Goal: Find contact information: Find contact information

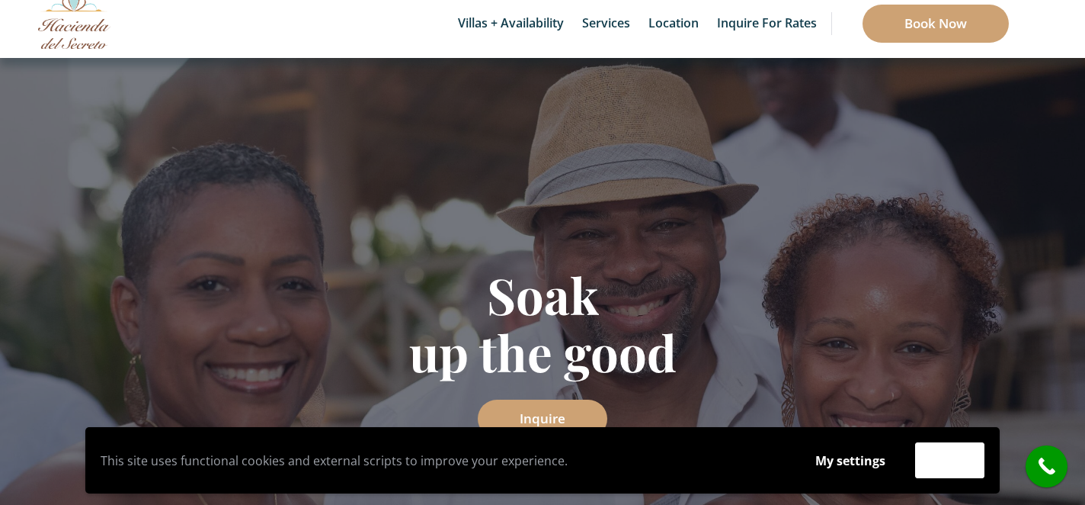
scroll to position [71, 0]
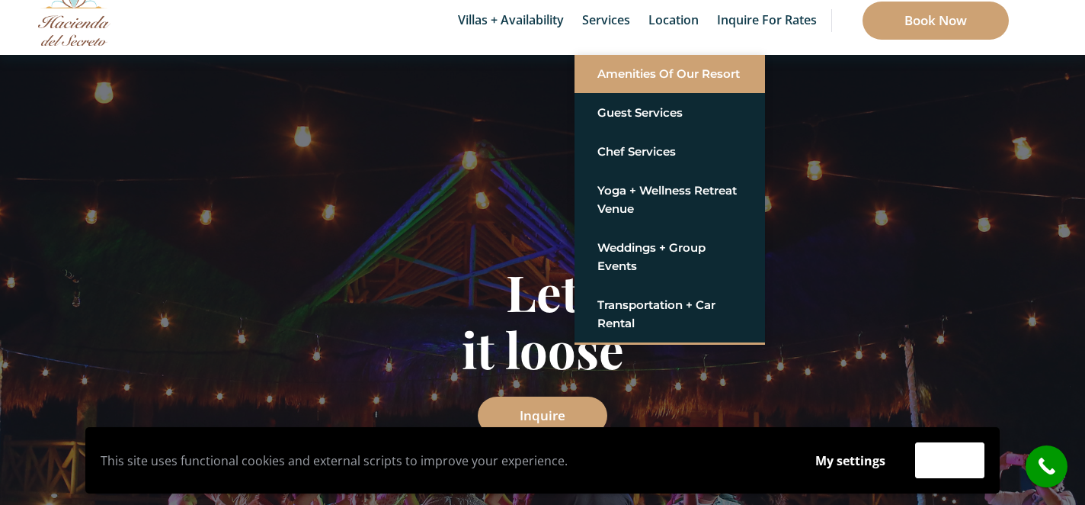
click at [607, 74] on link "Amenities of Our Resort" at bounding box center [670, 73] width 145 height 27
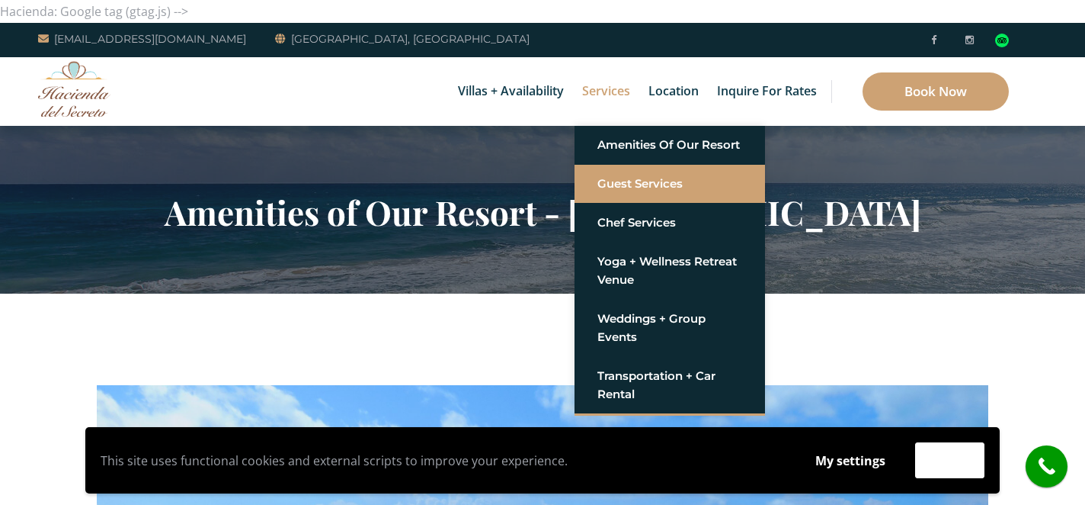
click at [615, 184] on link "Guest Services" at bounding box center [670, 183] width 145 height 27
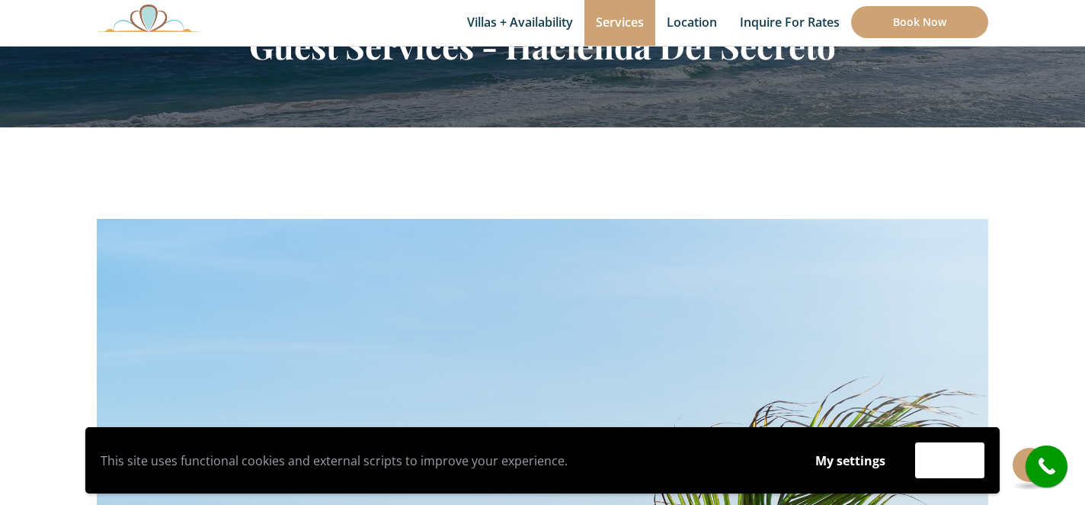
scroll to position [151, 0]
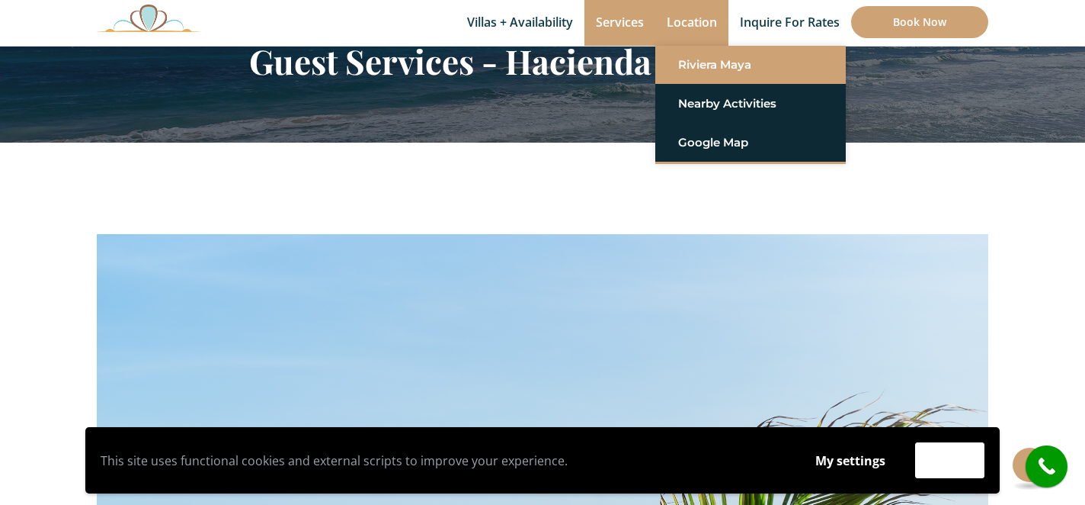
click at [698, 66] on link "Riviera Maya" at bounding box center [750, 64] width 145 height 27
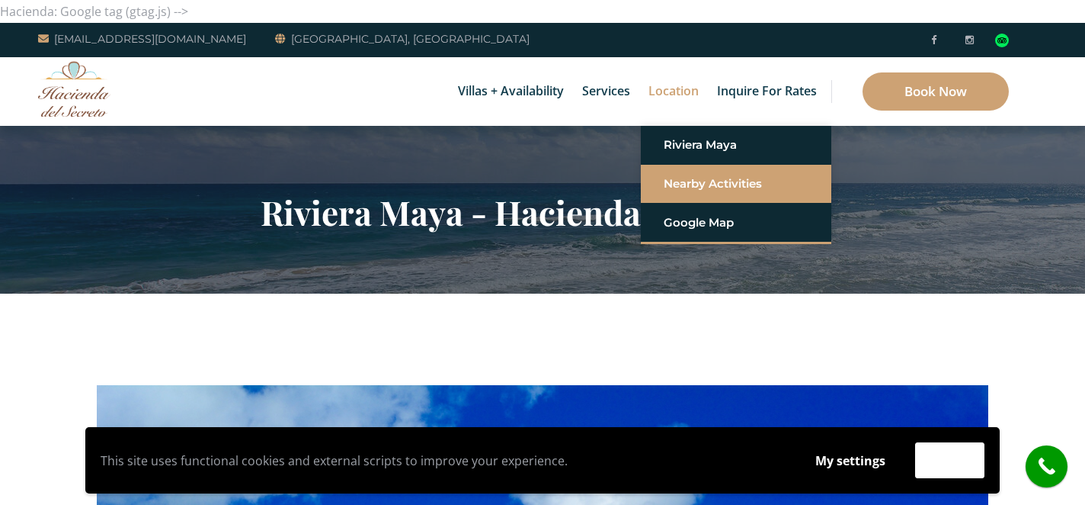
click at [688, 185] on link "Nearby Activities" at bounding box center [736, 183] width 145 height 27
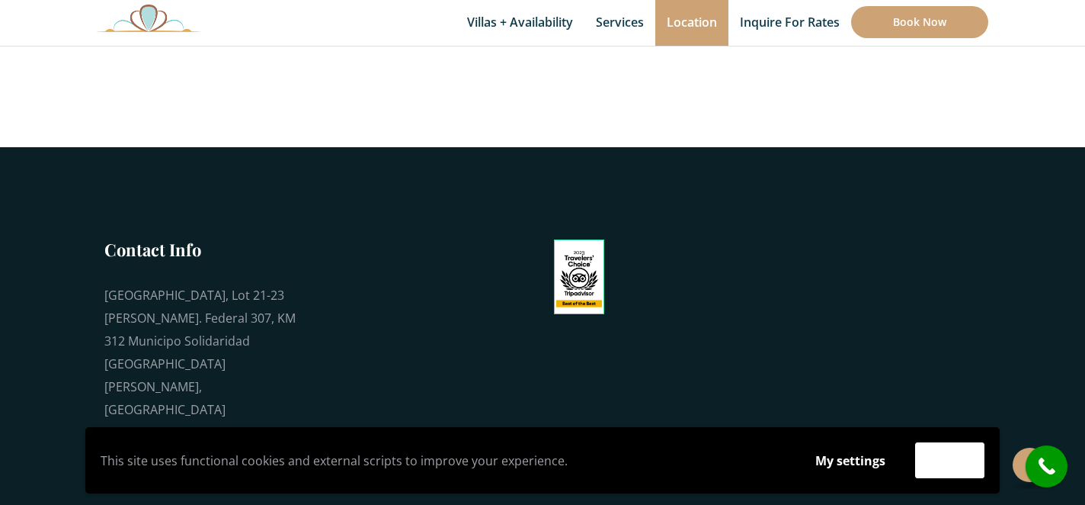
scroll to position [2846, 0]
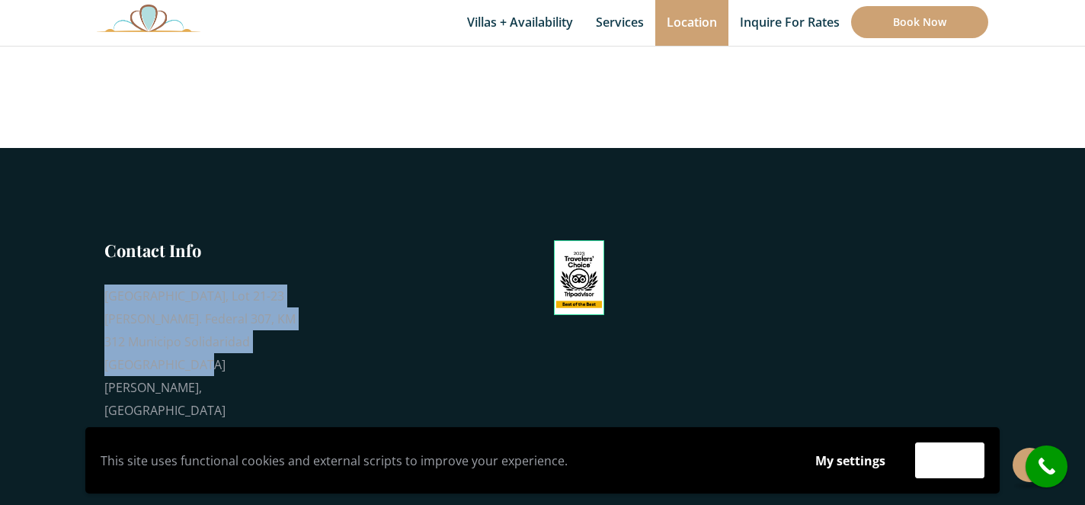
drag, startPoint x: 99, startPoint y: 220, endPoint x: 306, endPoint y: 298, distance: 220.7
click at [306, 298] on div "Contact Info Playa del Secreto, Lot 21-23 Carr. Federal 307, KM 312 Municipo So…" at bounding box center [199, 373] width 229 height 269
copy div "[GEOGRAPHIC_DATA], Lot 21-23 [PERSON_NAME]. Federal 307, KM 312 Municipo Solida…"
